Goal: Information Seeking & Learning: Find specific fact

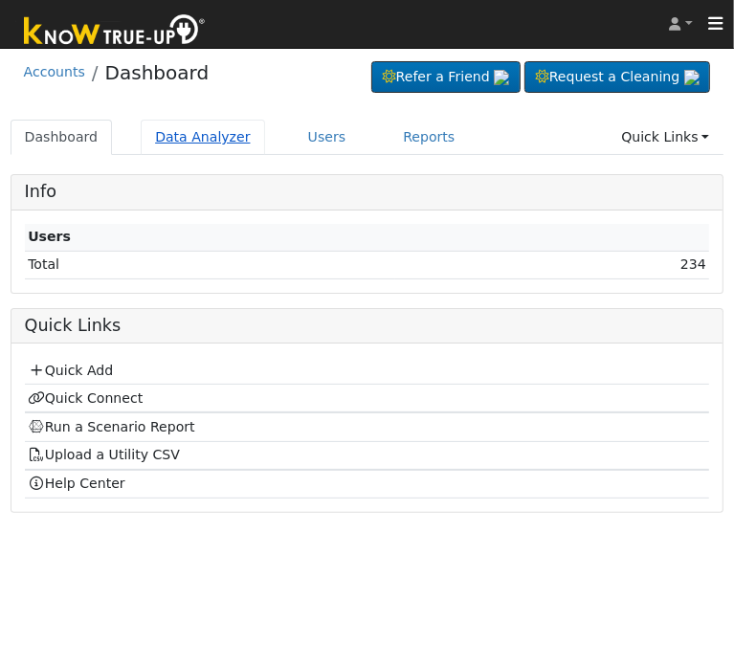
click at [212, 129] on link "Data Analyzer" at bounding box center [203, 137] width 124 height 35
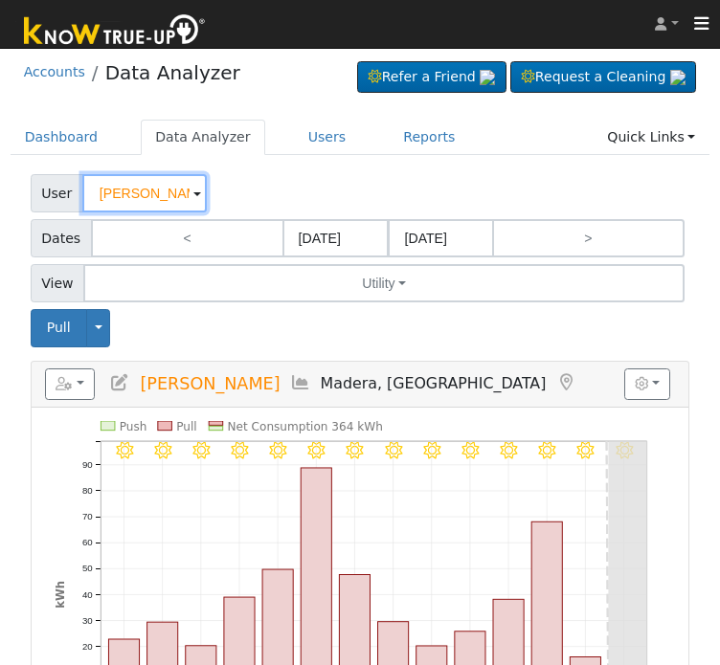
click at [134, 192] on input "[PERSON_NAME]" at bounding box center [144, 193] width 124 height 38
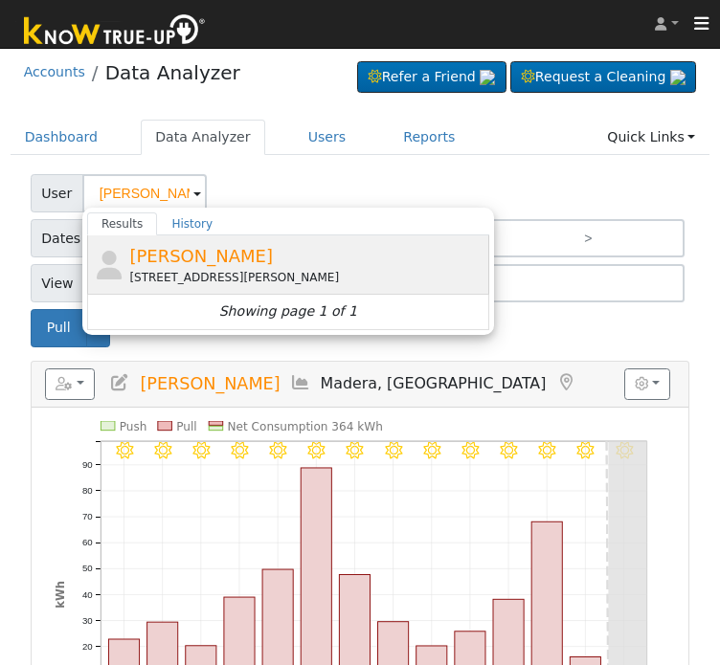
click at [191, 279] on div "1489 North Knoll Drive, Fresno, CA 93722" at bounding box center [306, 277] width 355 height 17
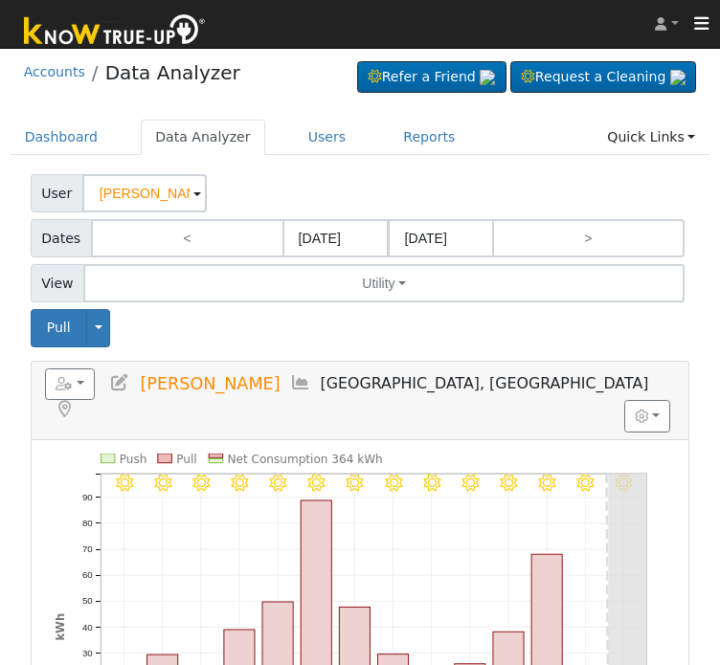
type input "zaida meraz"
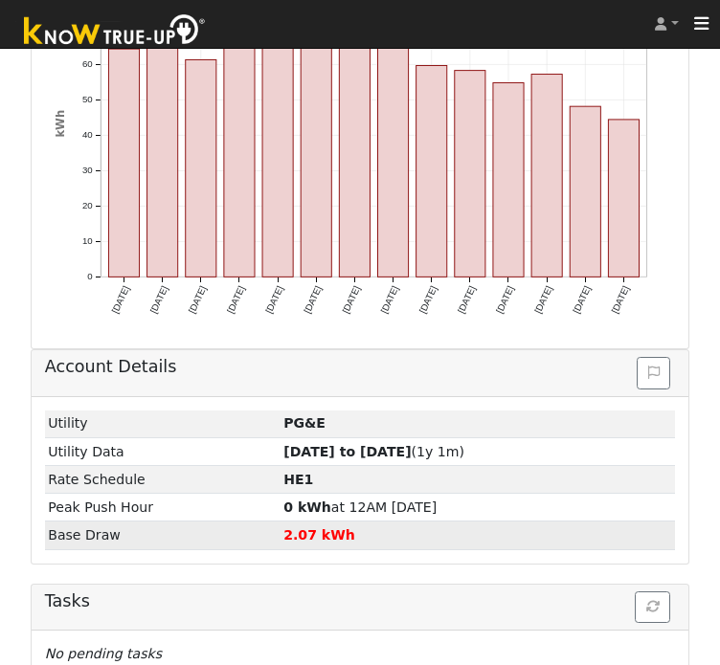
scroll to position [615, 0]
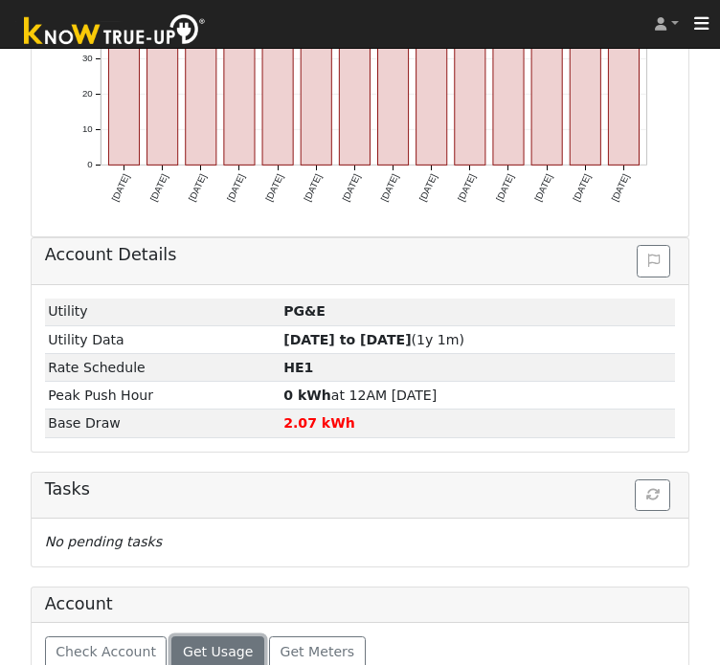
click at [199, 644] on span "Get Usage" at bounding box center [218, 651] width 70 height 15
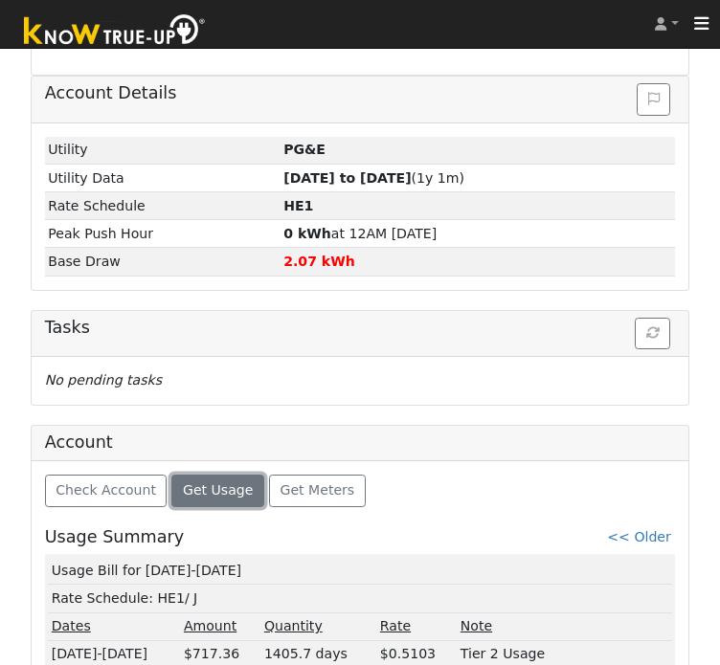
scroll to position [843, 0]
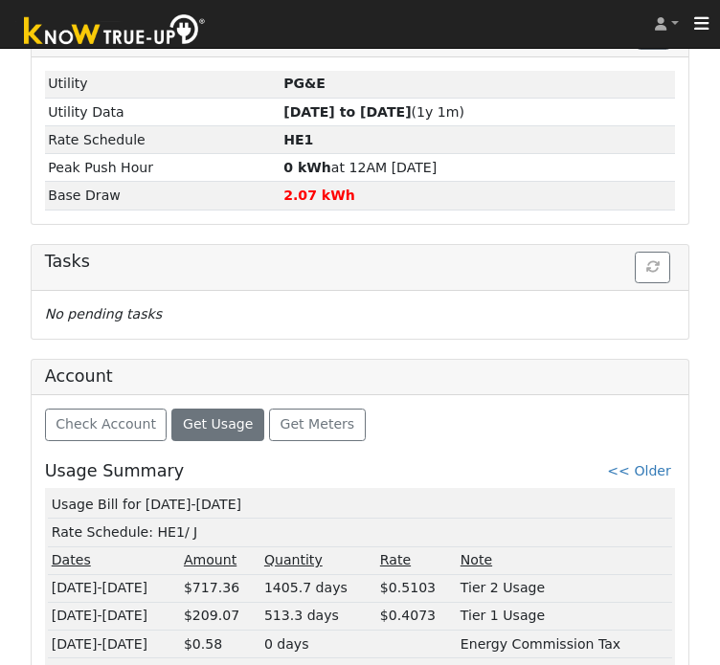
click at [308, 662] on div "1919 kWh" at bounding box center [466, 672] width 404 height 20
click at [183, 491] on td "Usage Bill for 07/30-08/27/25" at bounding box center [360, 505] width 624 height 28
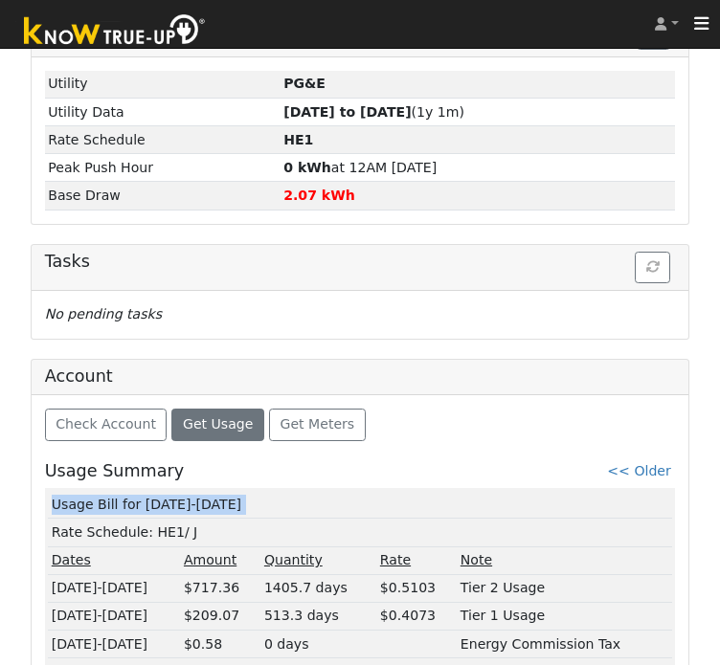
copy td "Usage Bill for 07/30-08/27/25"
click at [638, 463] on link "<< Older" at bounding box center [638, 470] width 63 height 15
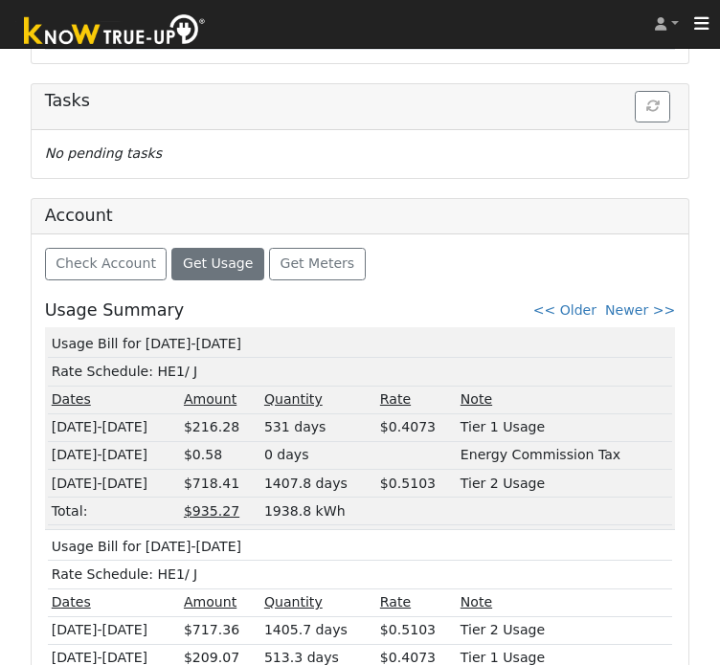
scroll to position [1007, 0]
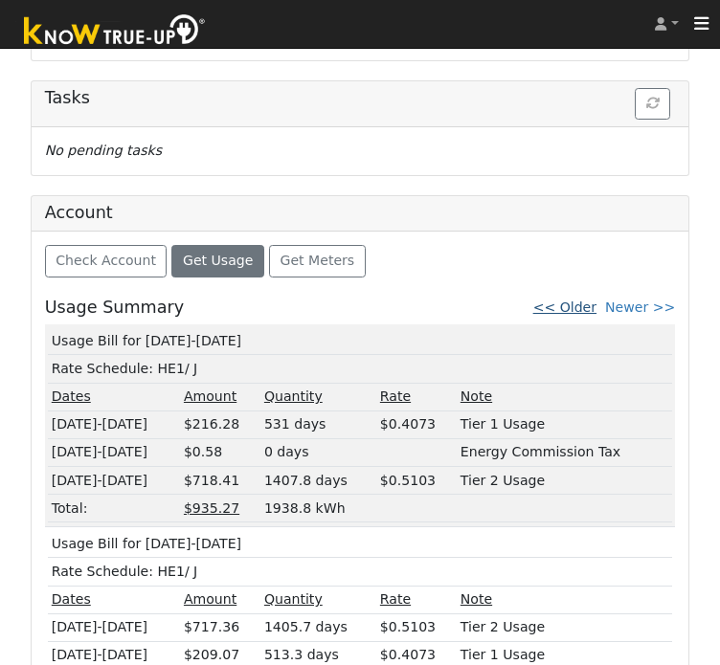
click at [585, 300] on link "<< Older" at bounding box center [564, 307] width 63 height 15
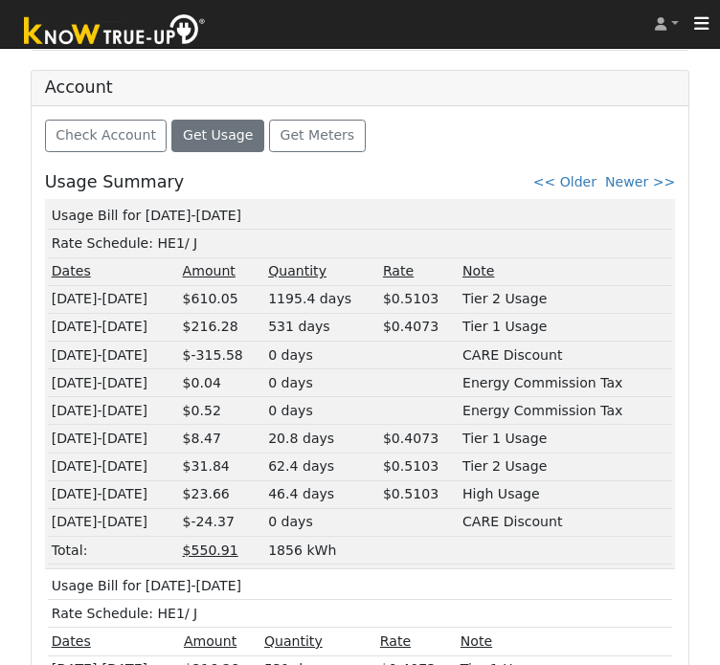
scroll to position [1133, 0]
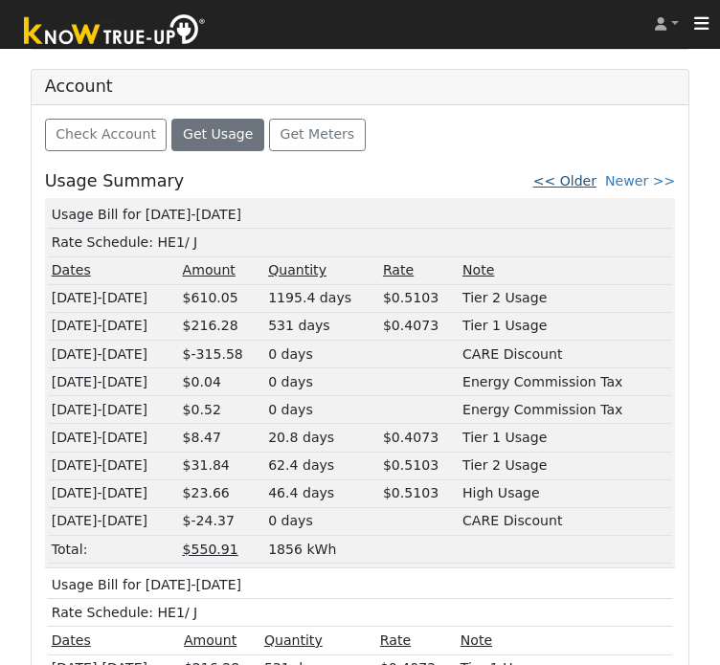
click at [594, 173] on link "<< Older" at bounding box center [564, 180] width 63 height 15
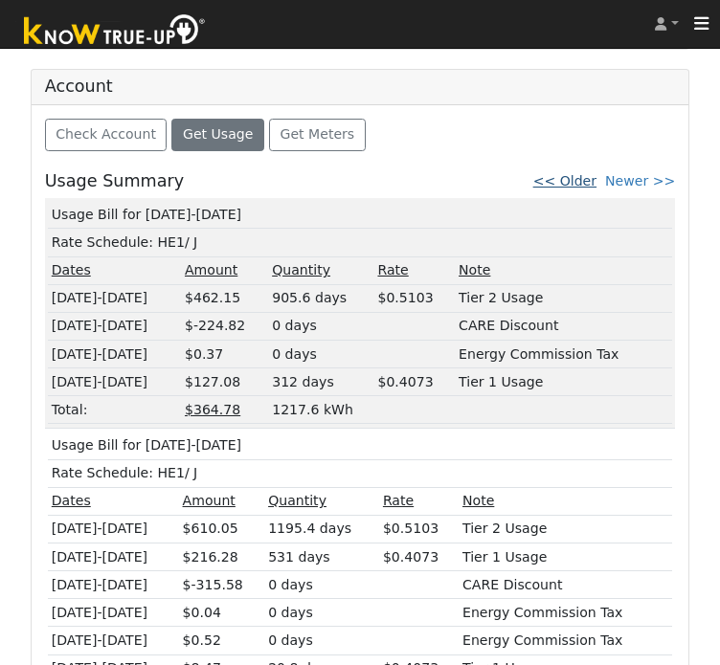
click at [590, 173] on link "<< Older" at bounding box center [564, 180] width 63 height 15
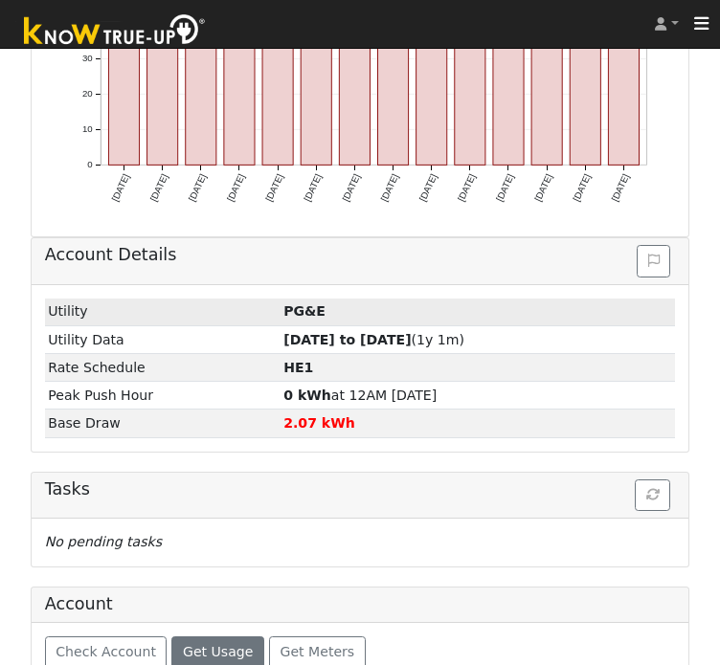
scroll to position [1100, 0]
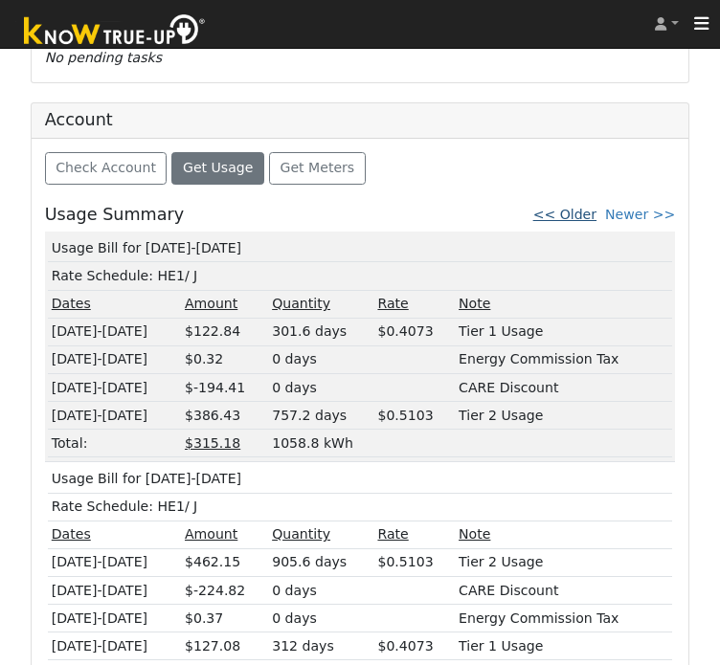
click at [574, 207] on link "<< Older" at bounding box center [564, 214] width 63 height 15
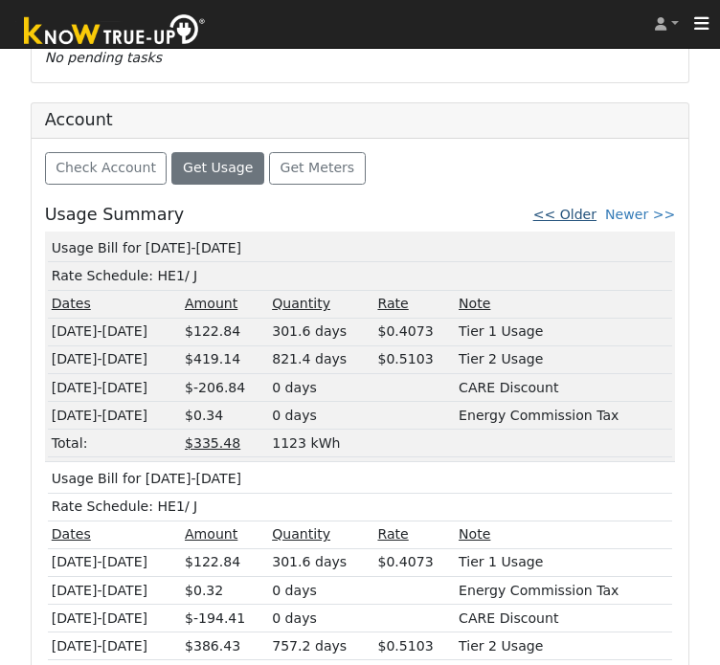
click at [588, 207] on link "<< Older" at bounding box center [564, 214] width 63 height 15
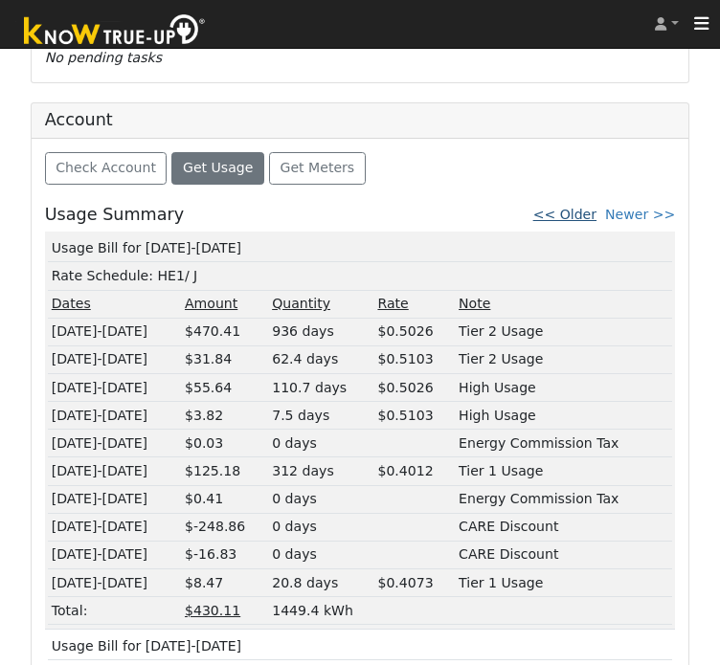
click at [563, 207] on link "<< Older" at bounding box center [564, 214] width 63 height 15
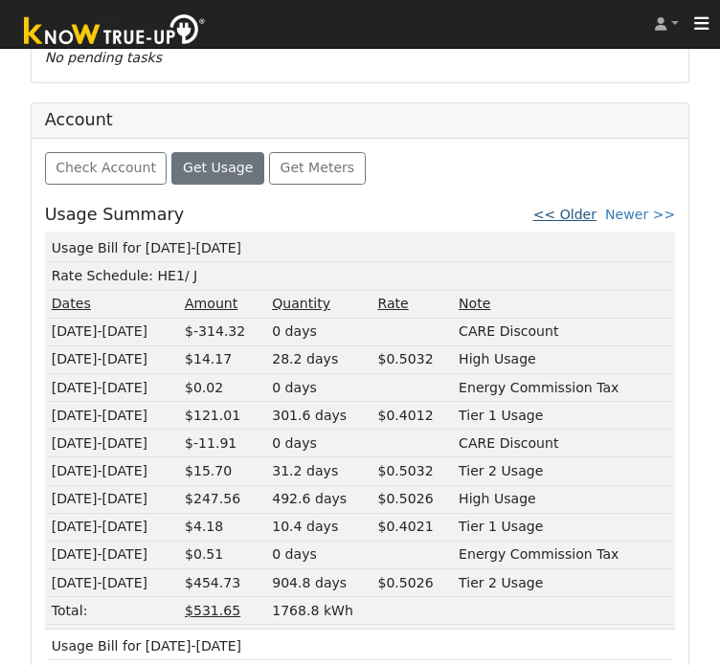
click at [585, 207] on link "<< Older" at bounding box center [564, 214] width 63 height 15
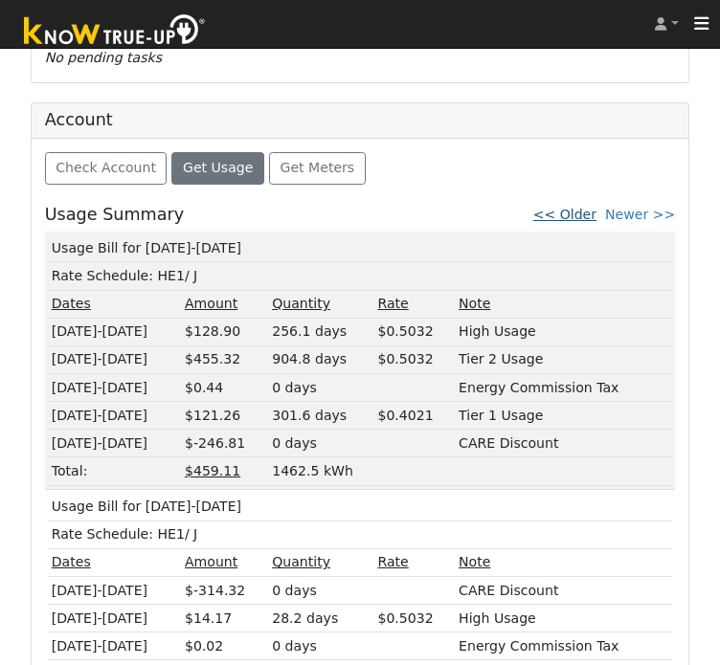
click at [577, 207] on link "<< Older" at bounding box center [564, 214] width 63 height 15
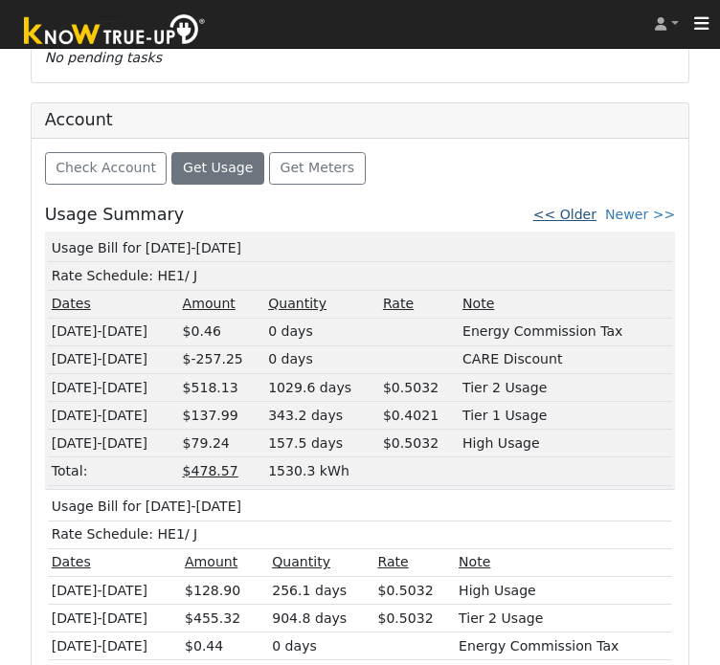
click at [595, 207] on link "<< Older" at bounding box center [564, 214] width 63 height 15
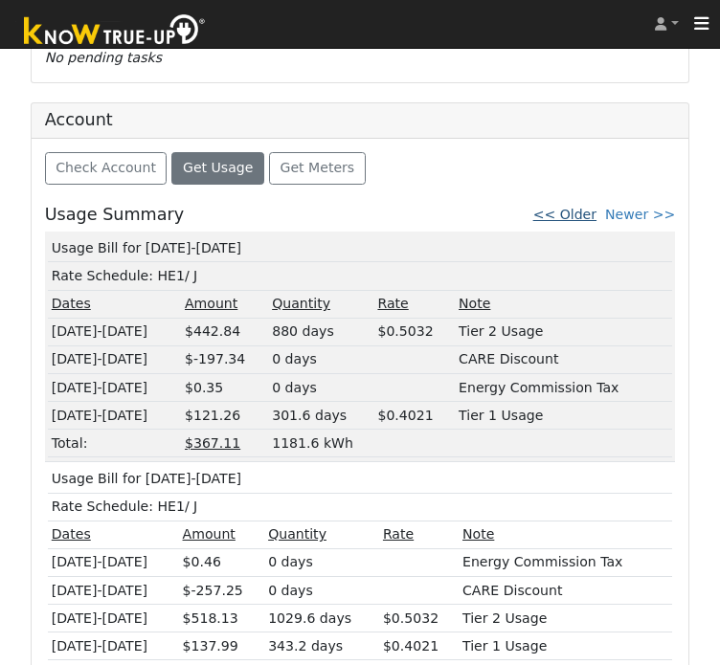
click at [569, 207] on link "<< Older" at bounding box center [564, 214] width 63 height 15
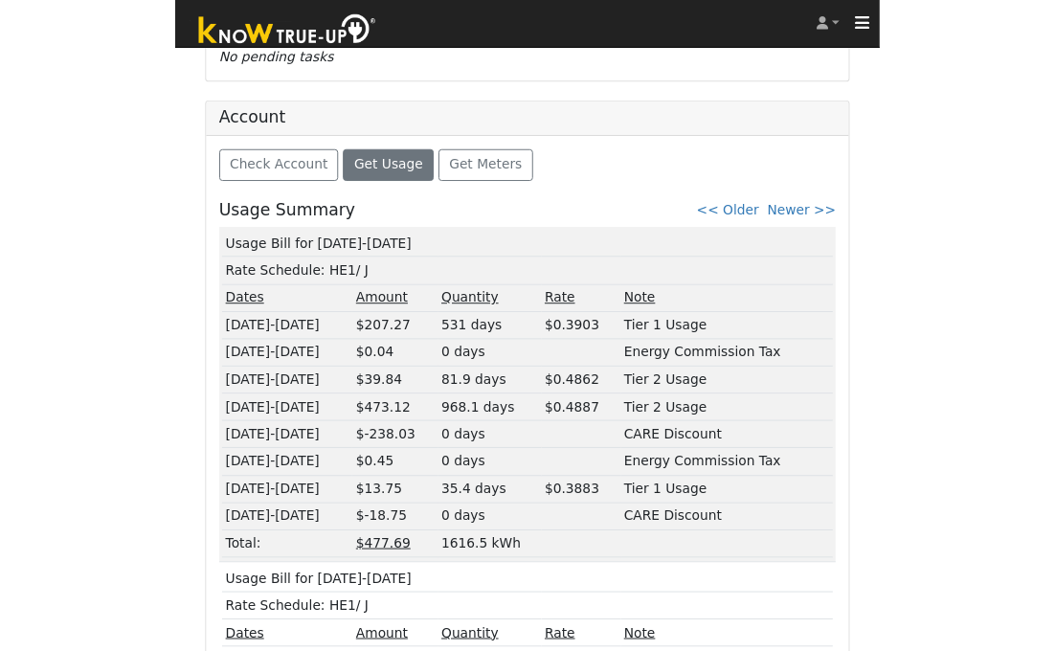
scroll to position [1068, 0]
